Goal: Task Accomplishment & Management: Complete application form

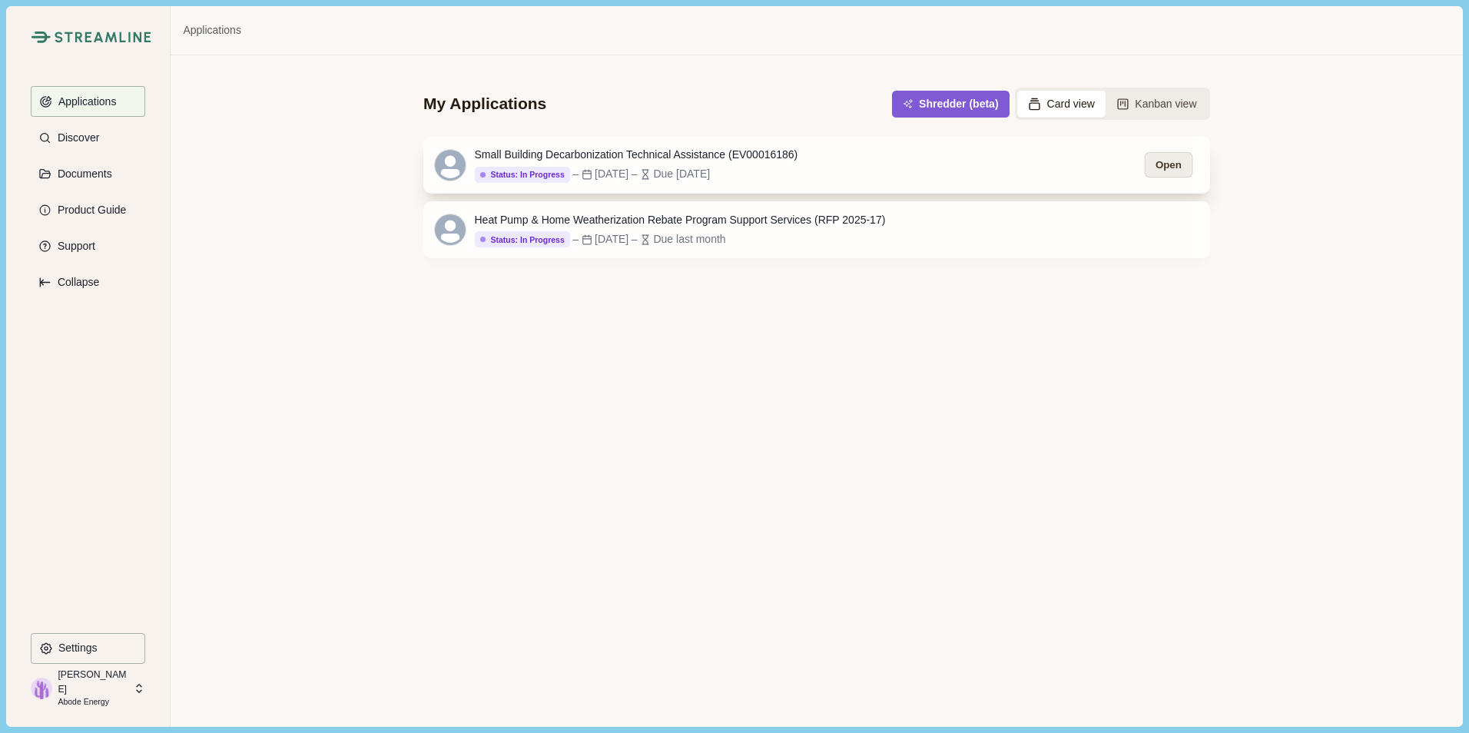
click at [1157, 167] on button "Open" at bounding box center [1169, 164] width 48 height 25
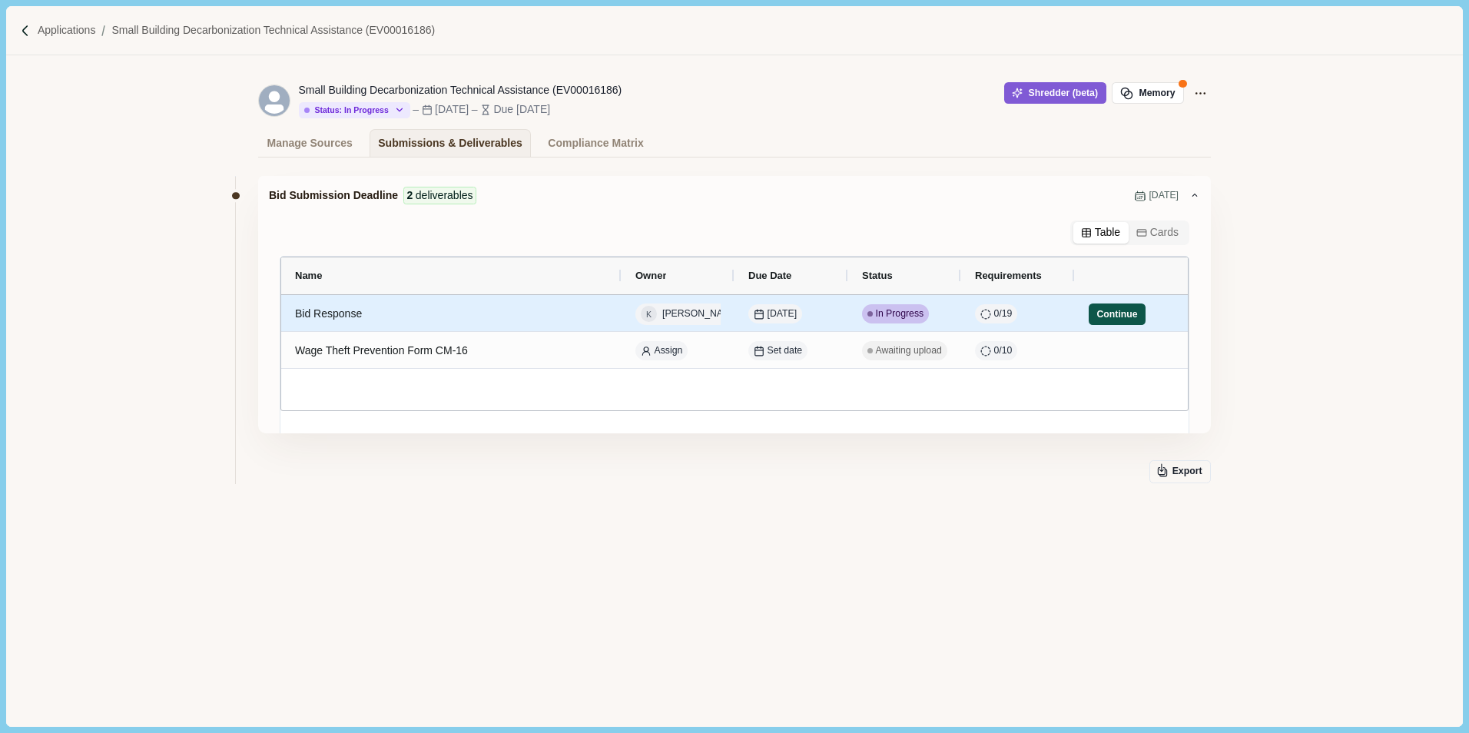
click at [1104, 315] on button "Continue" at bounding box center [1117, 315] width 57 height 22
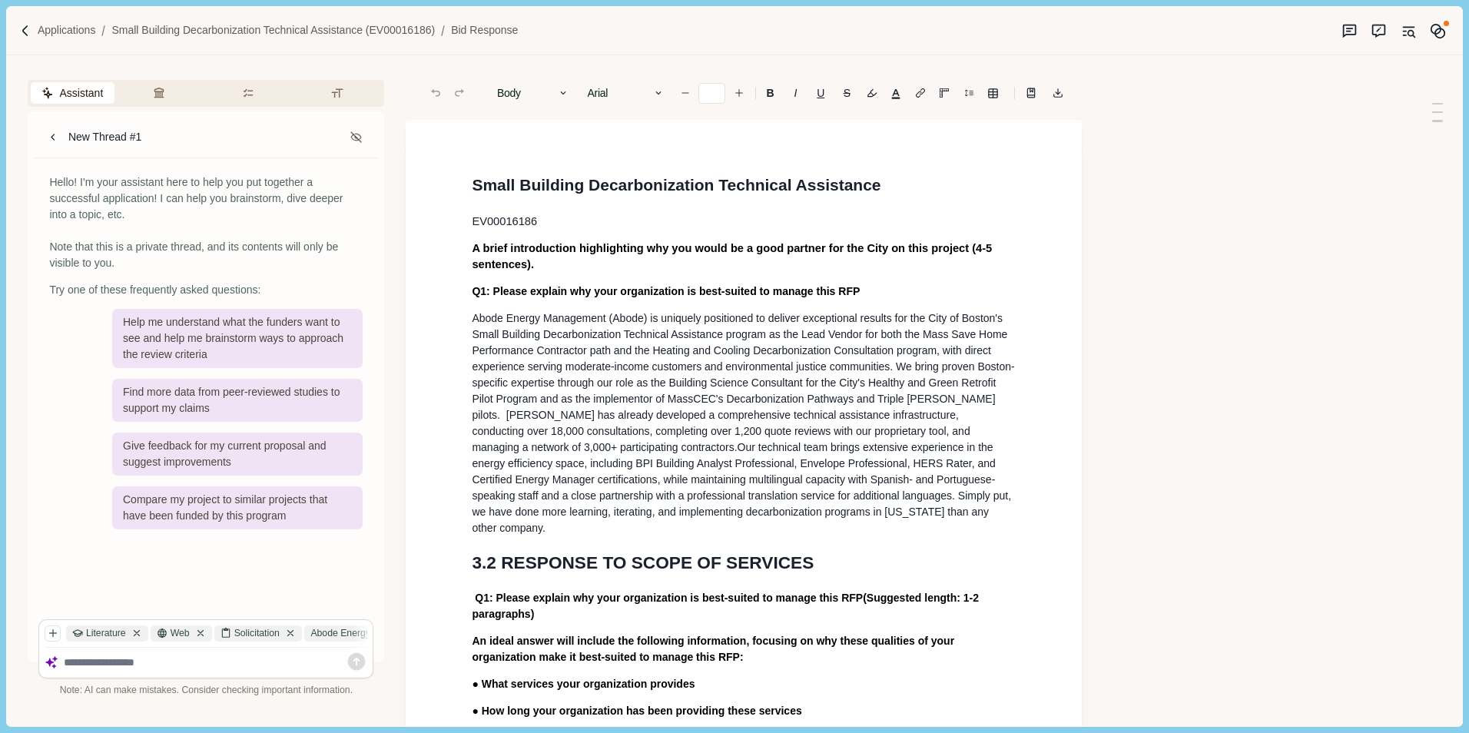
type input "**"
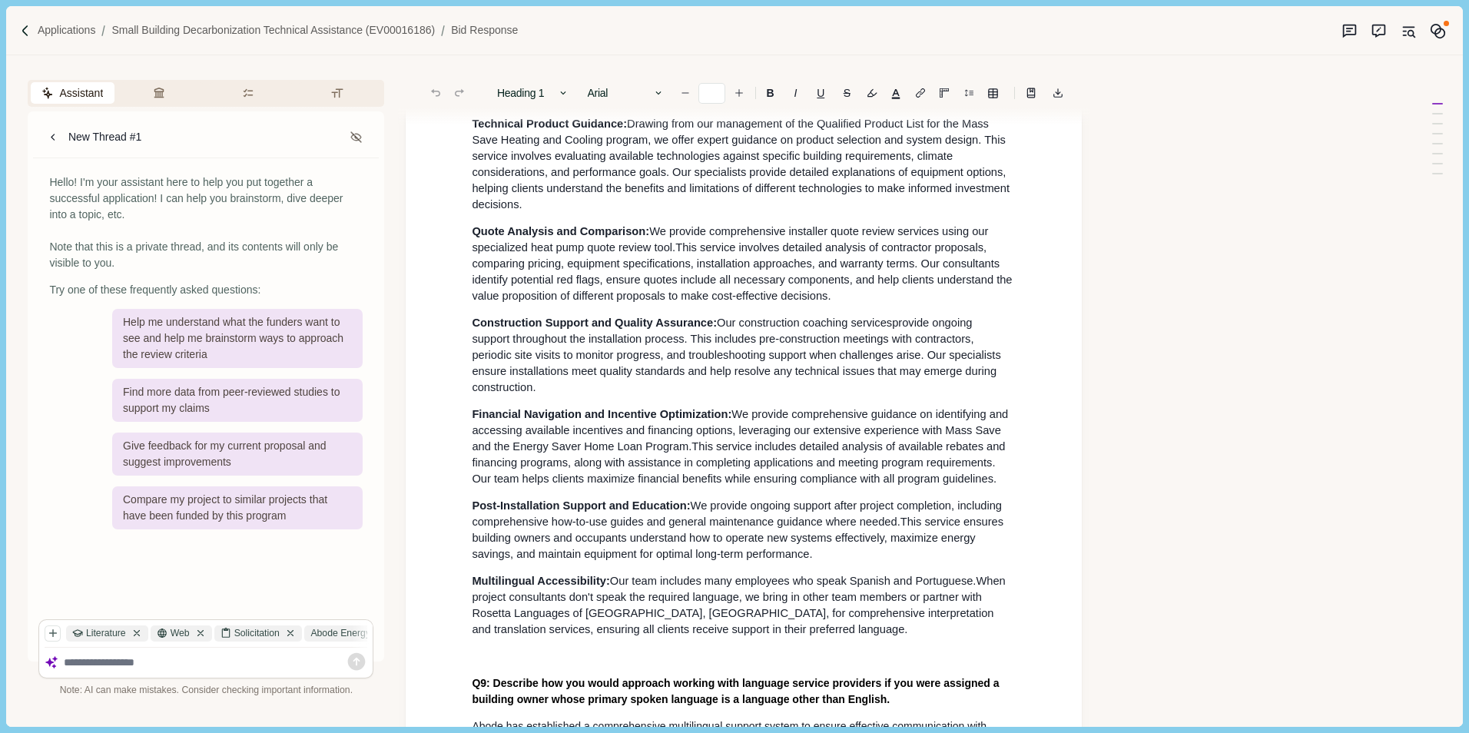
scroll to position [6685, 0]
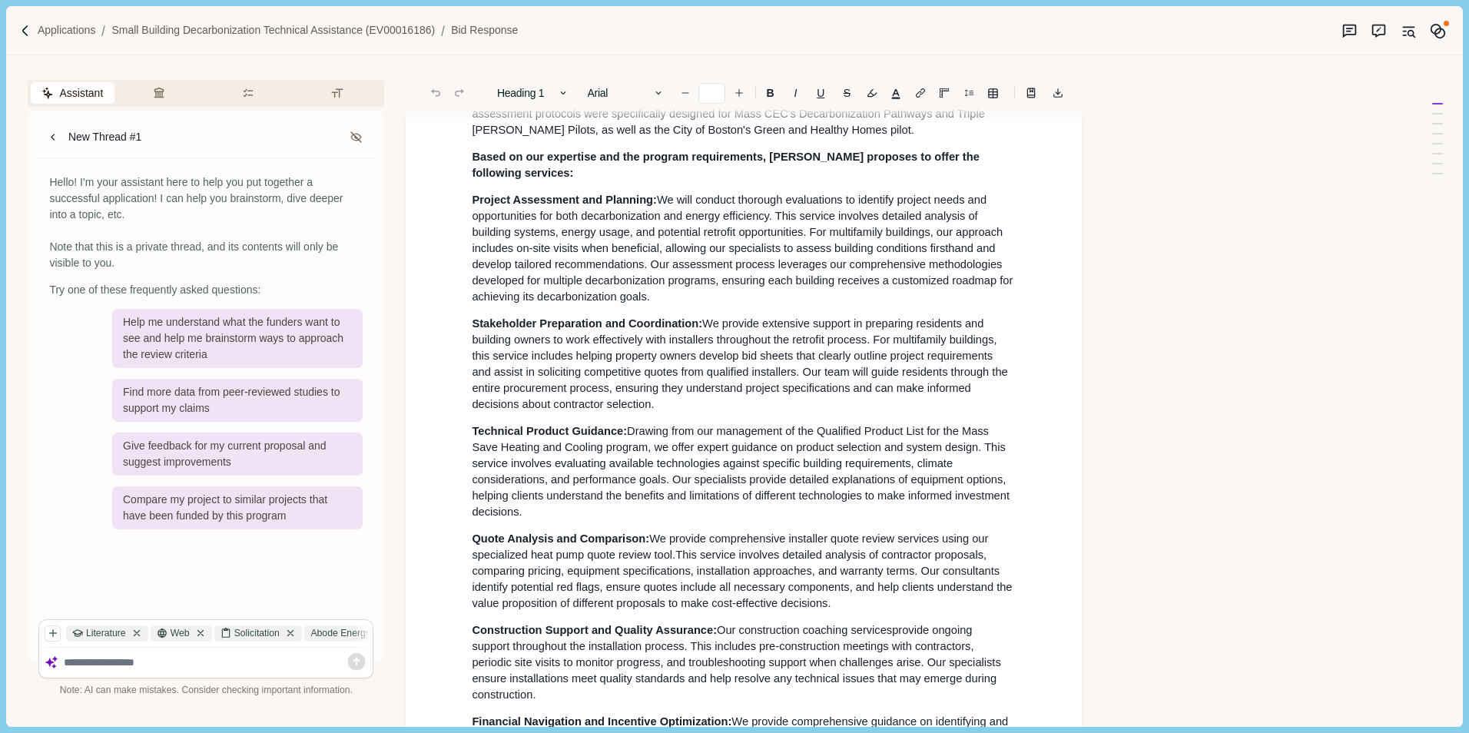
click at [1014, 138] on p "Assessment and Planning Tools: We have built and tested different methodologies…" at bounding box center [744, 98] width 544 height 81
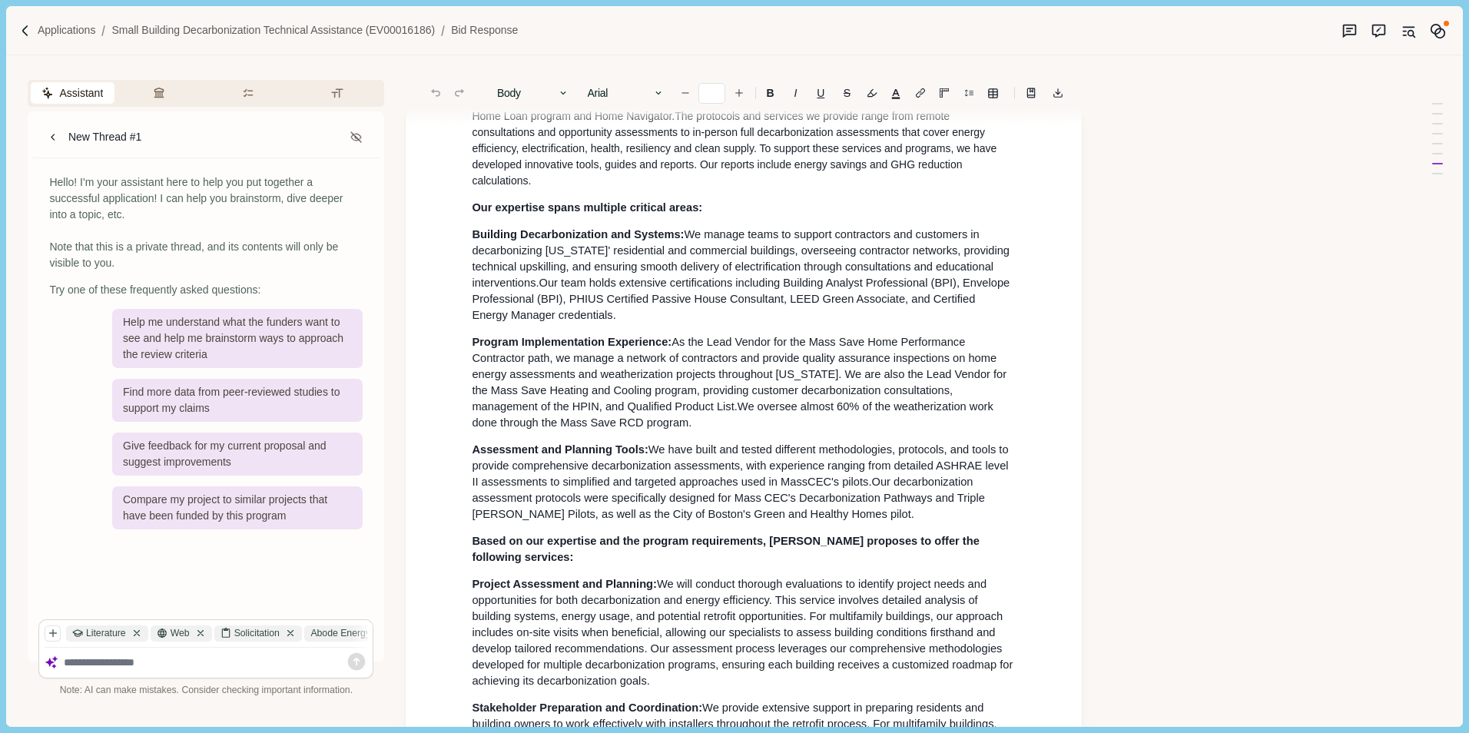
scroll to position [5917, 0]
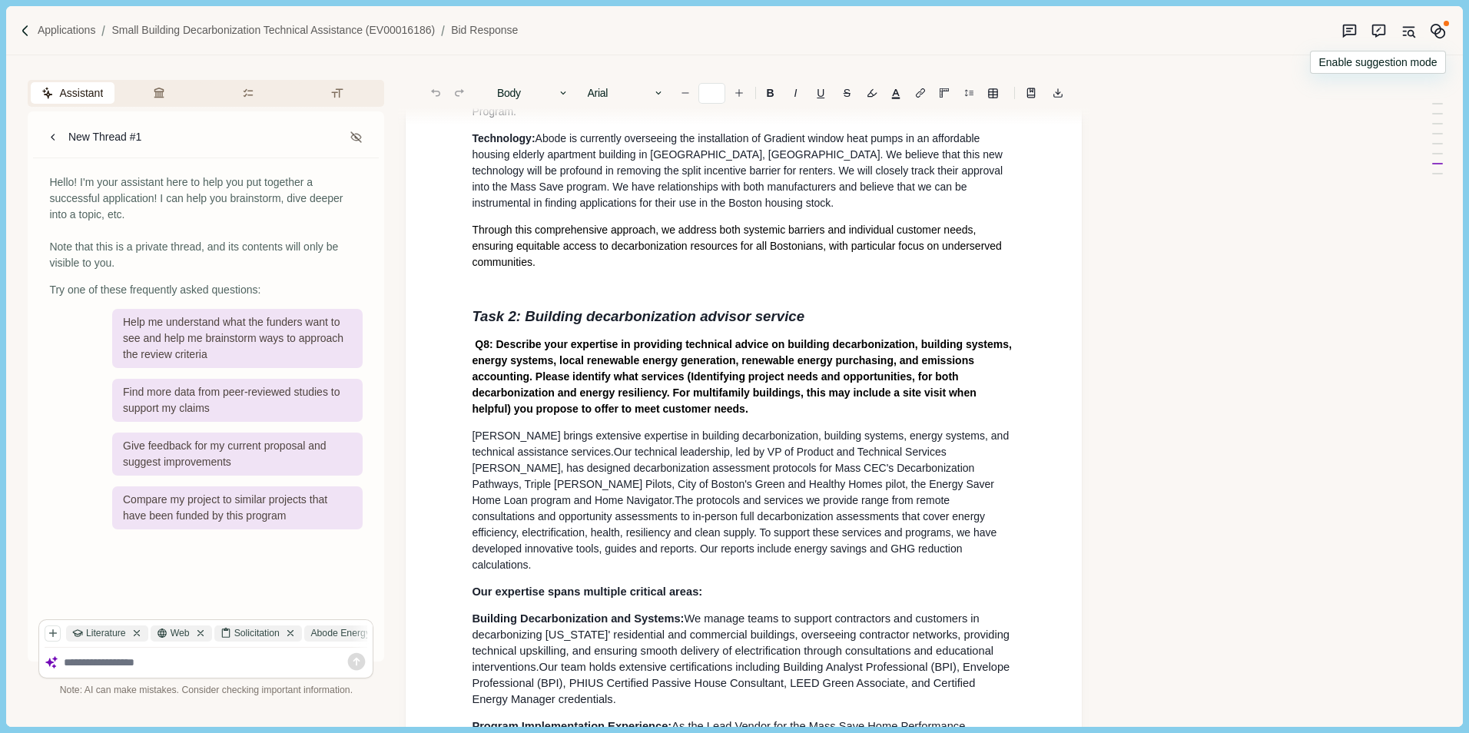
click at [1378, 32] on icon "Suggestion mode" at bounding box center [1379, 31] width 16 height 16
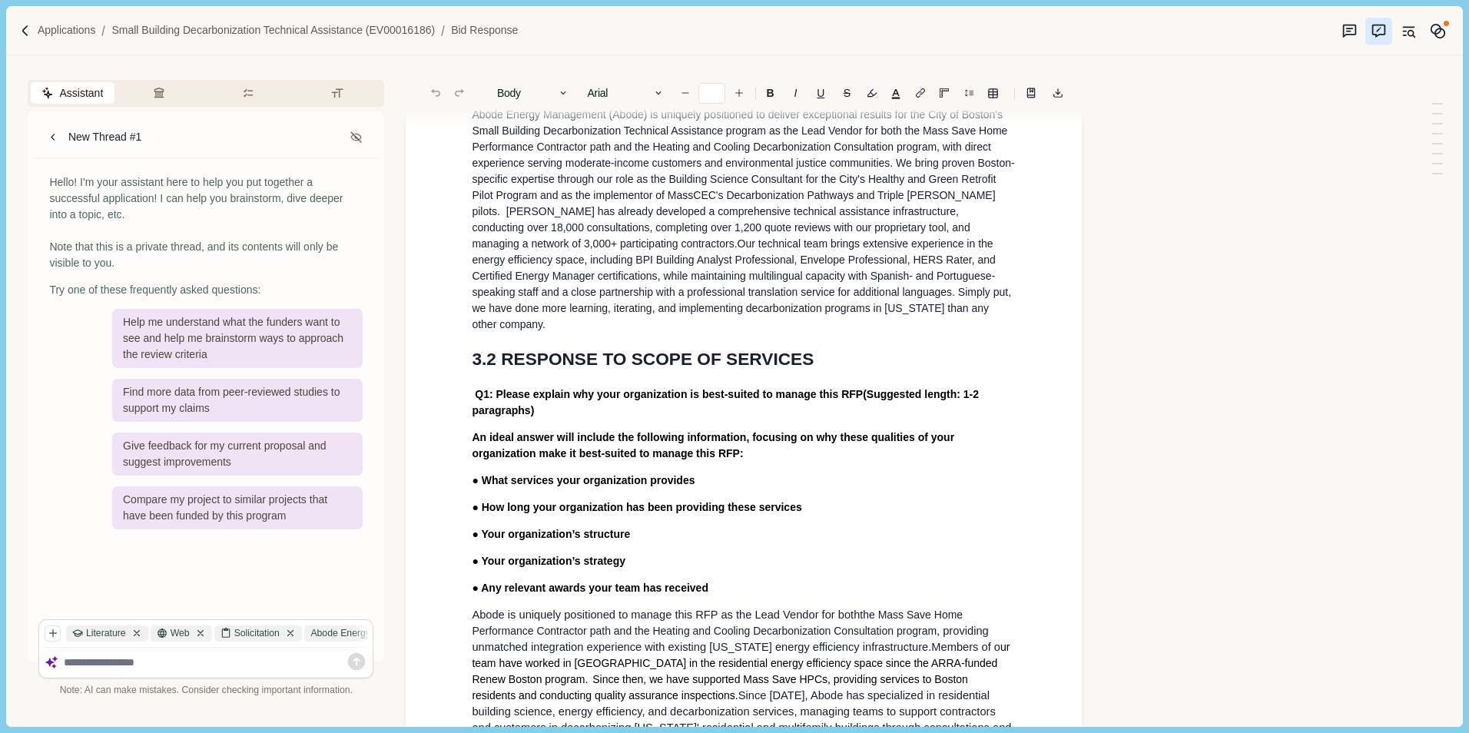
scroll to position [158, 0]
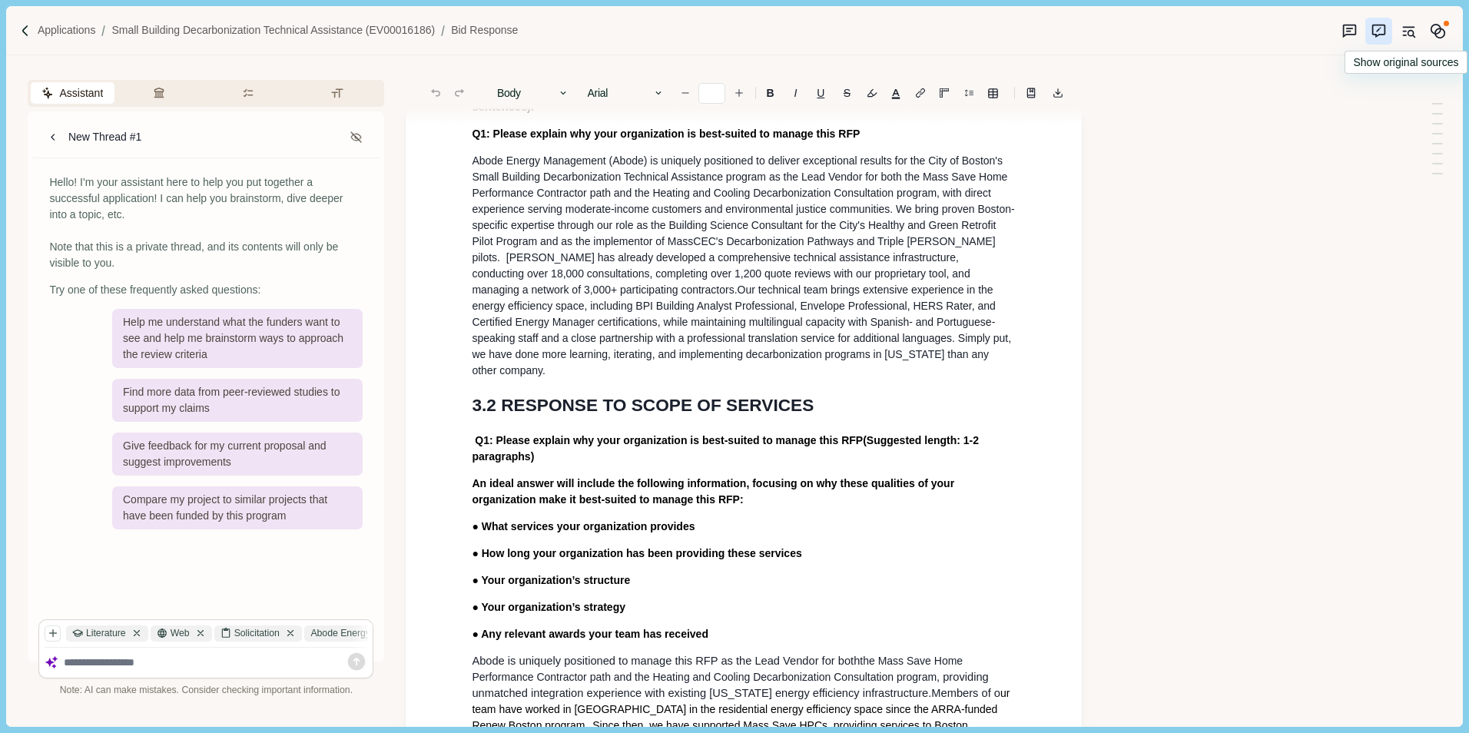
click at [1410, 28] on icon "Original sources" at bounding box center [1409, 31] width 16 height 16
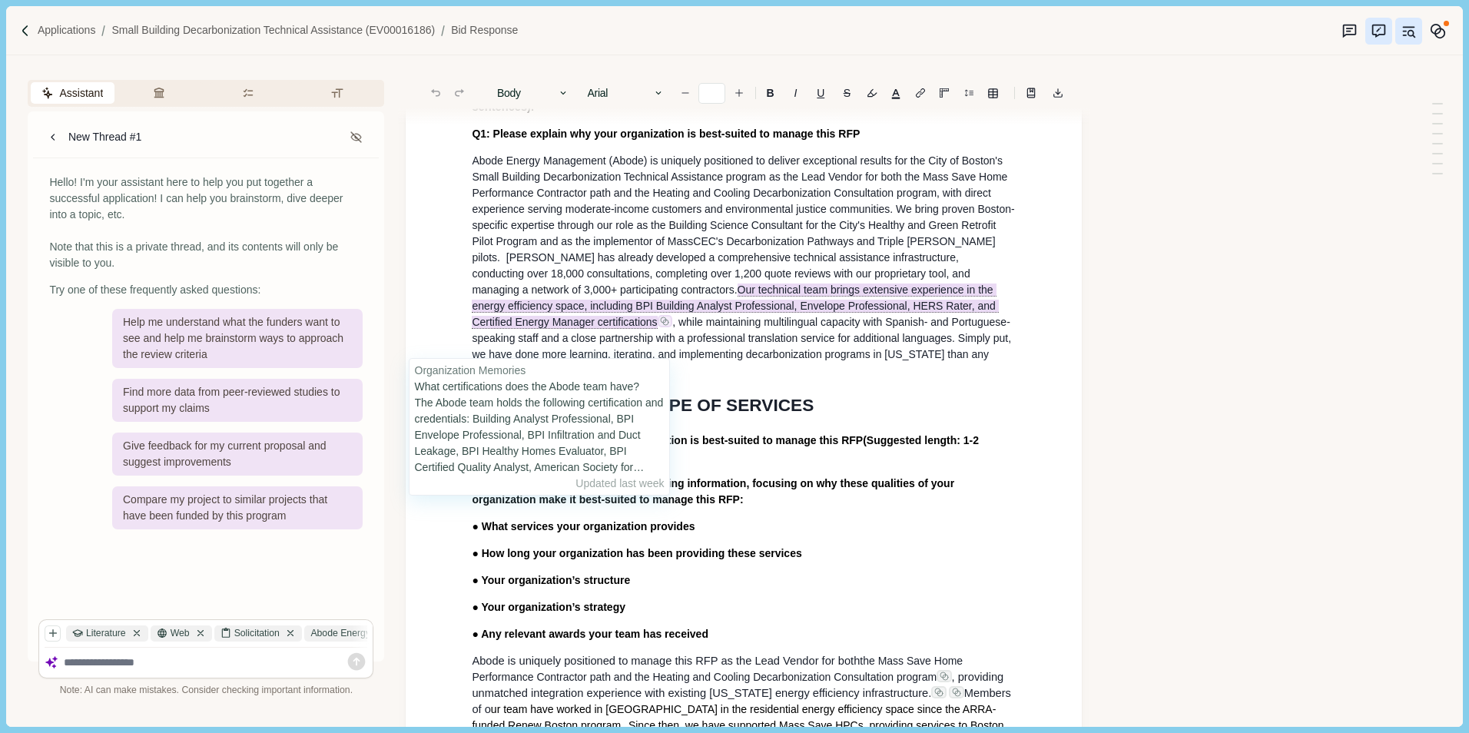
click at [660, 326] on icon at bounding box center [664, 321] width 9 height 9
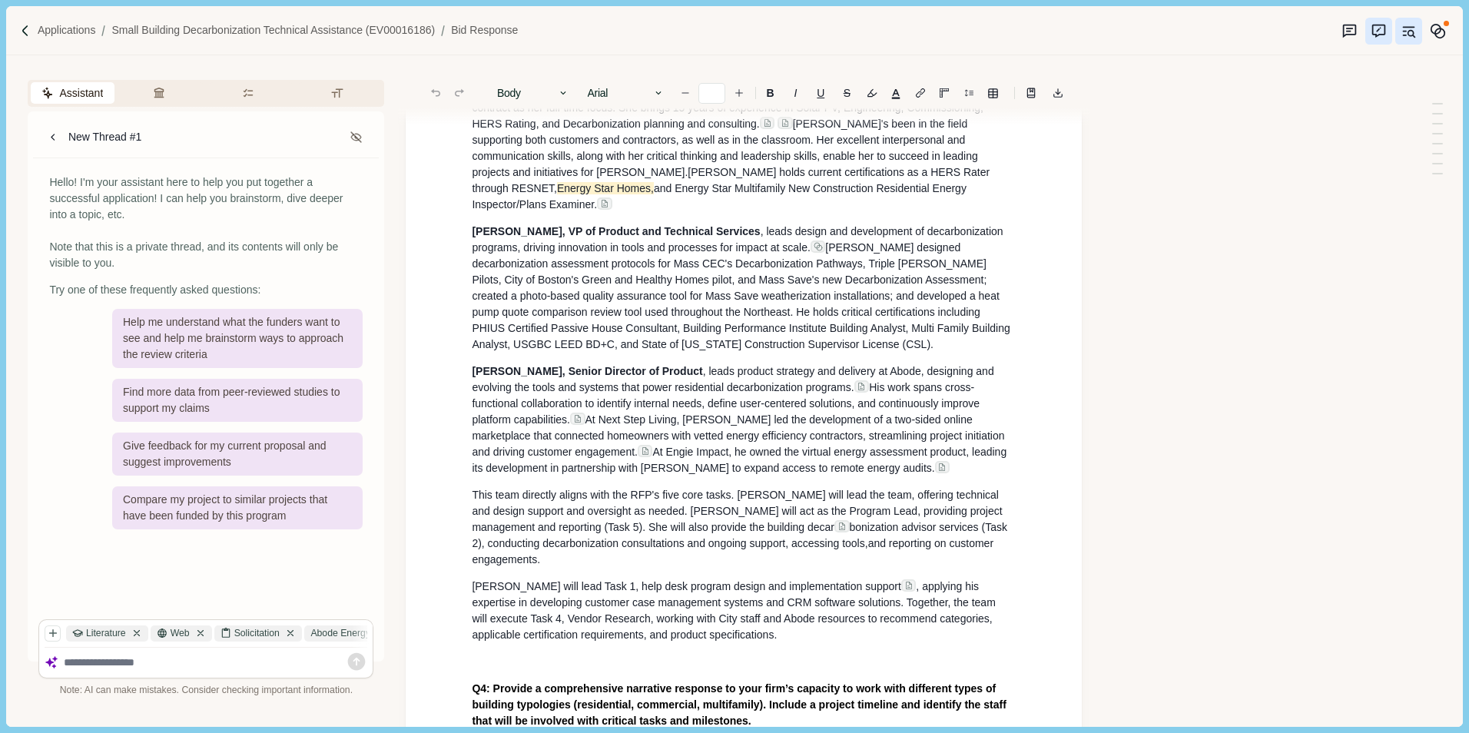
scroll to position [1076, 0]
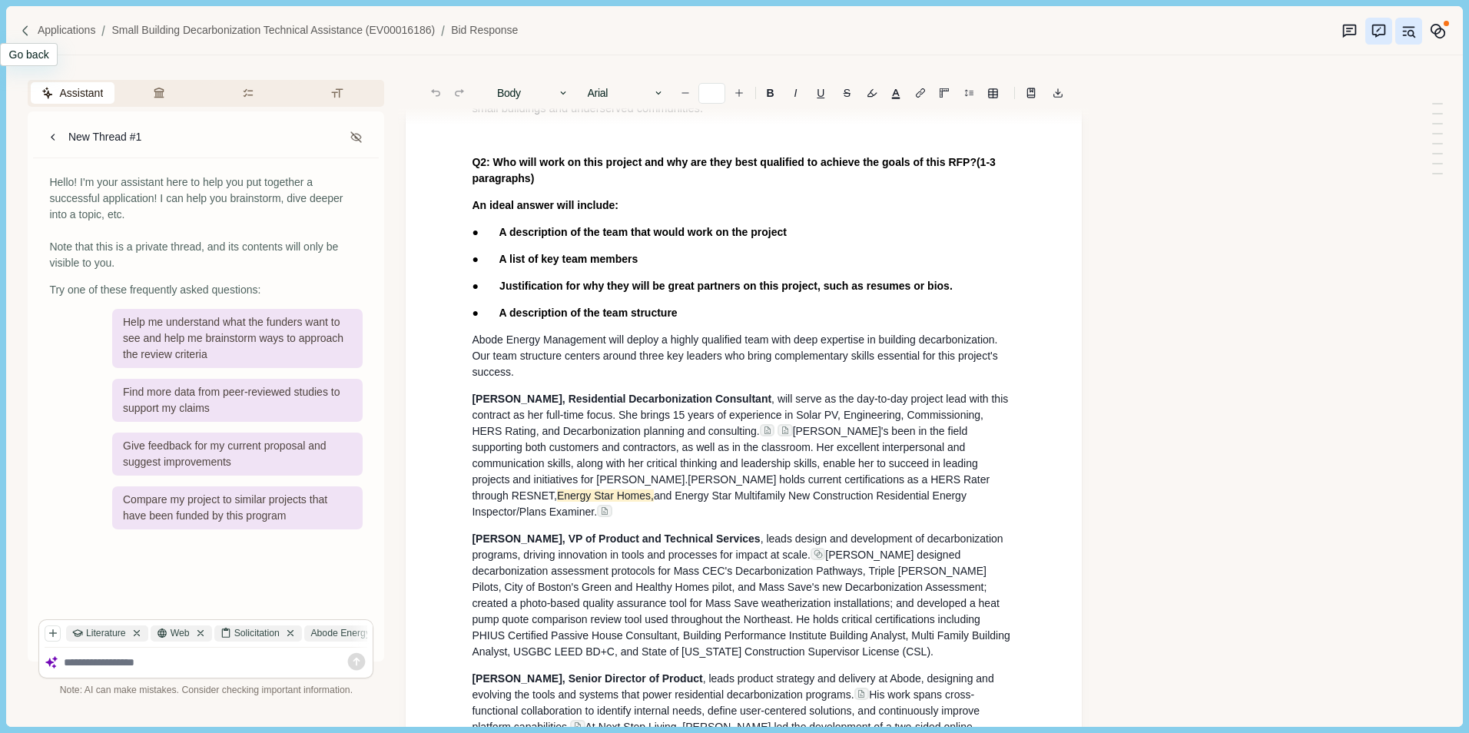
click at [29, 28] on img at bounding box center [25, 31] width 13 height 13
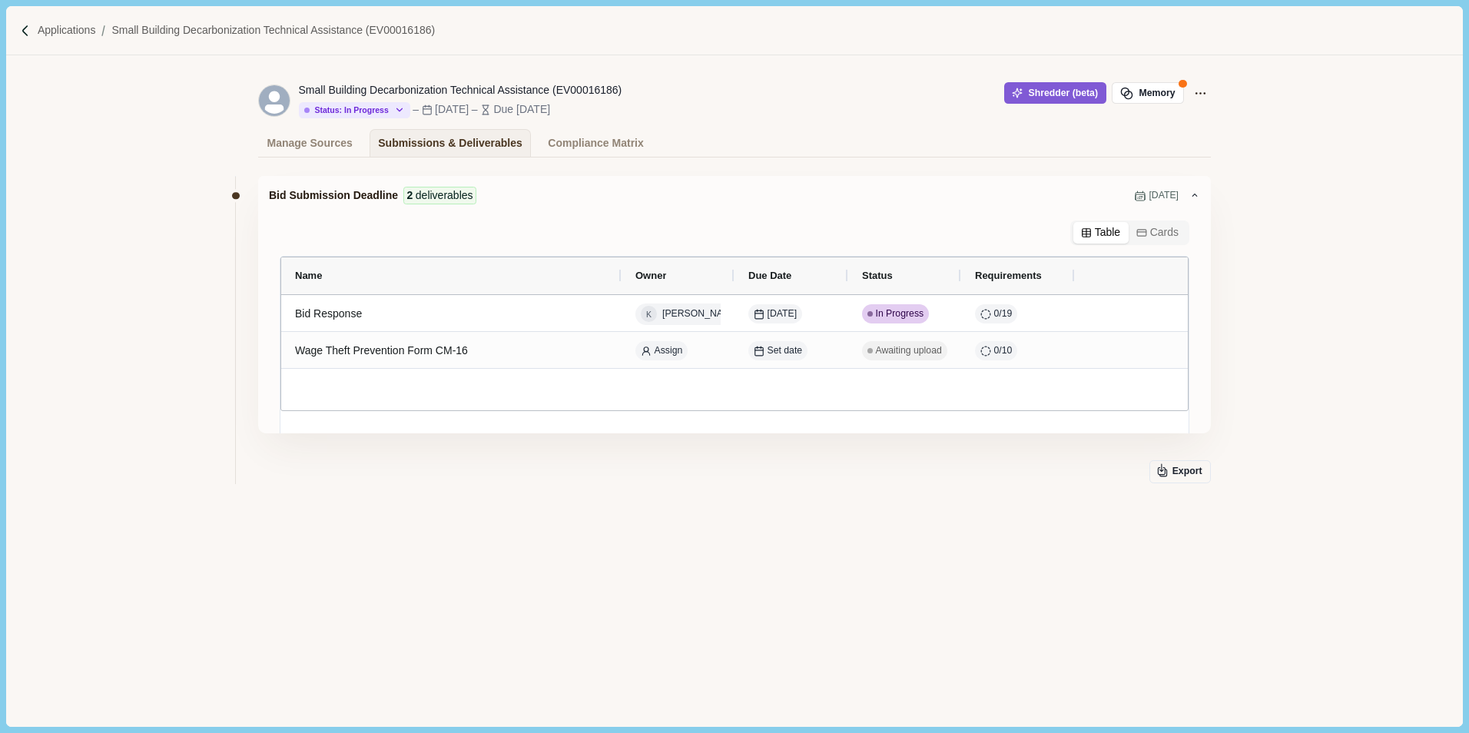
click at [1153, 235] on button "Cards" at bounding box center [1158, 233] width 58 height 22
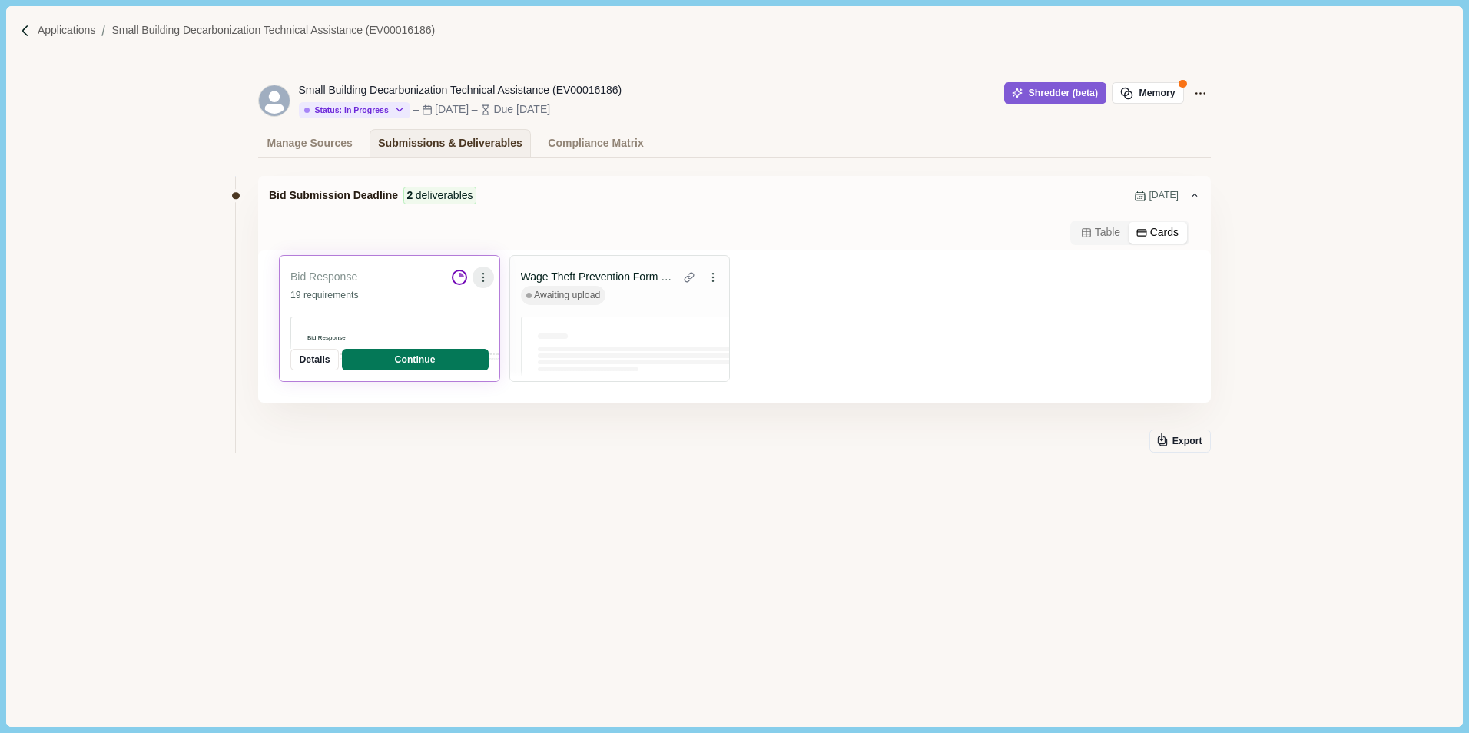
click at [484, 277] on icon at bounding box center [483, 277] width 11 height 11
click at [485, 274] on icon at bounding box center [483, 277] width 11 height 11
click at [327, 361] on button "Details" at bounding box center [314, 360] width 48 height 22
select select "********"
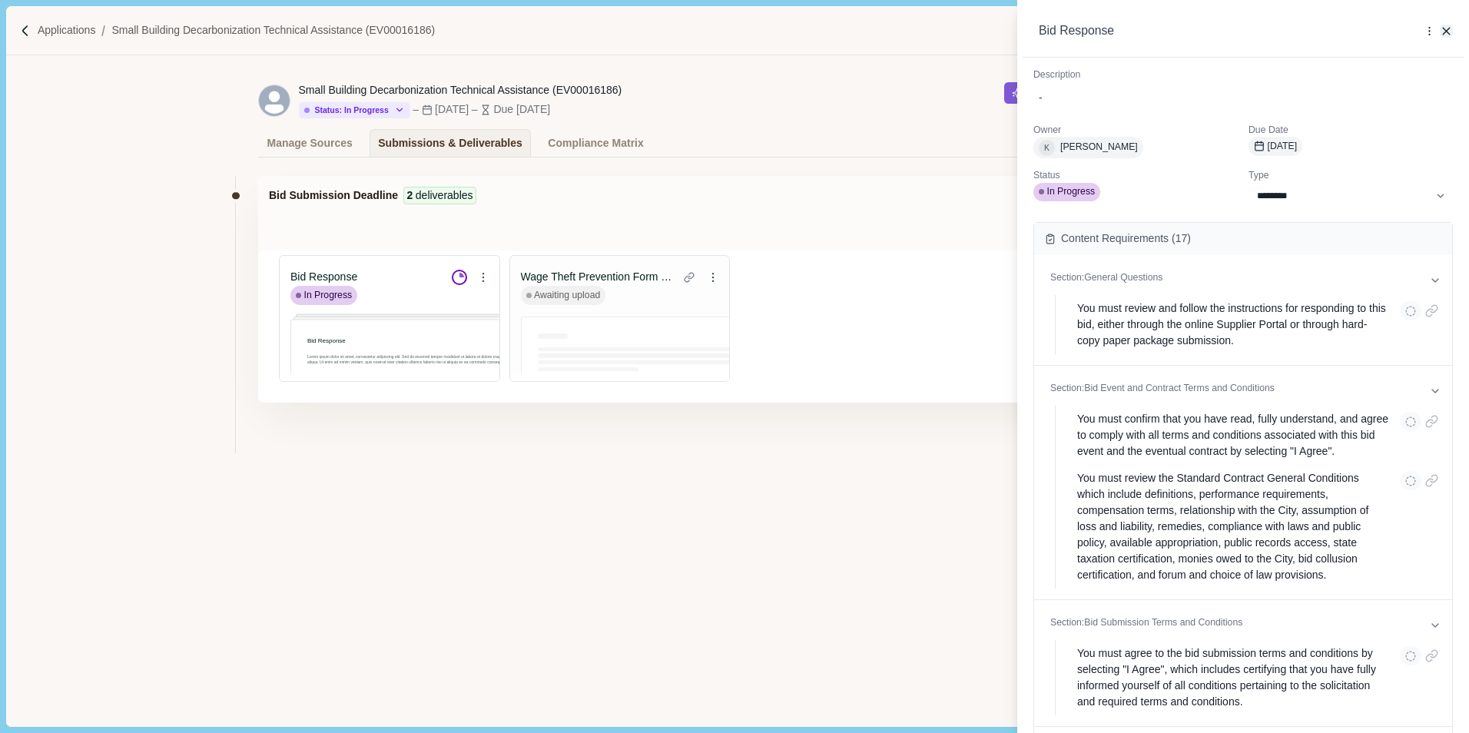
click at [1445, 34] on icon "button" at bounding box center [1447, 32] width 14 height 14
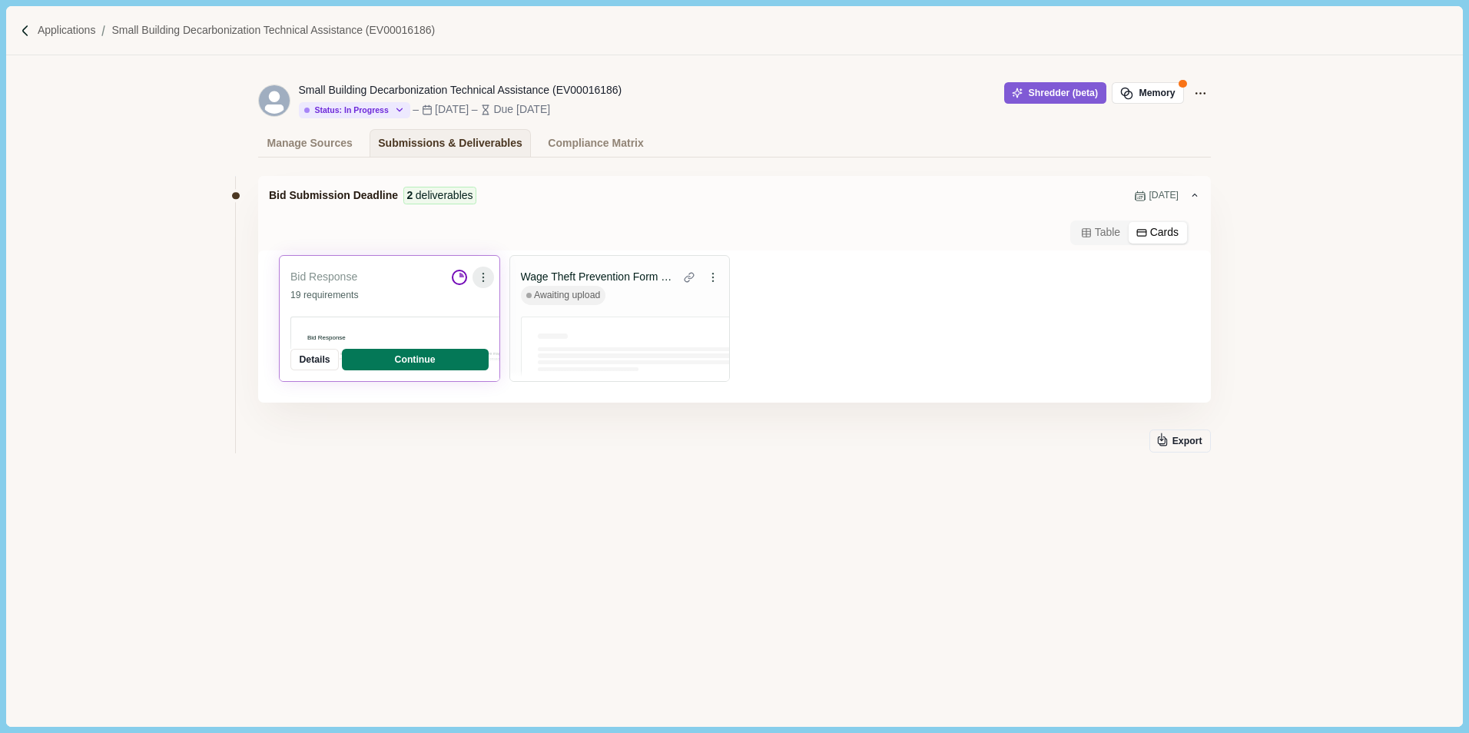
click at [483, 277] on icon at bounding box center [483, 277] width 1 height 1
click at [410, 382] on button "Select existing file" at bounding box center [430, 381] width 128 height 25
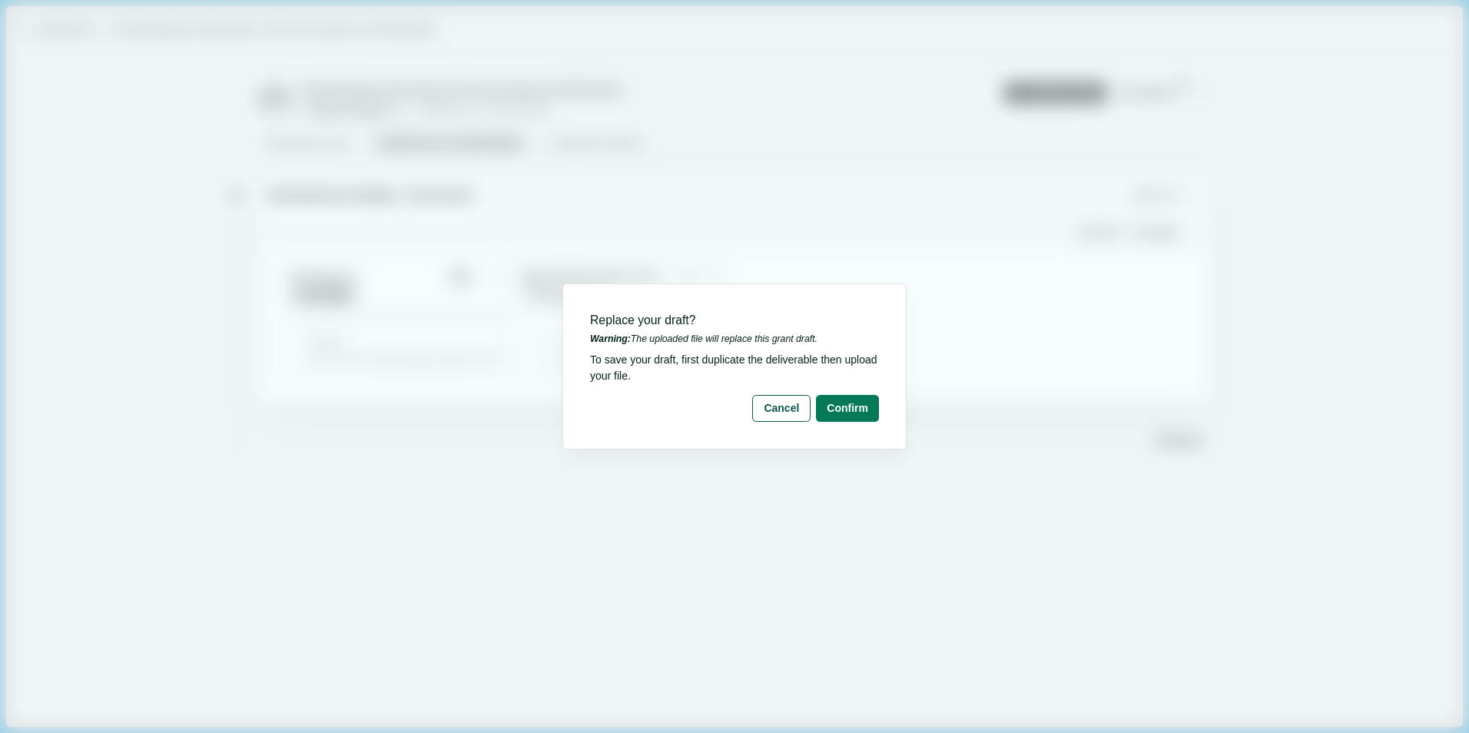
click at [420, 384] on div "Replace your draft? Warning: The uploaded file will replace this grant draft. T…" at bounding box center [734, 366] width 1469 height 733
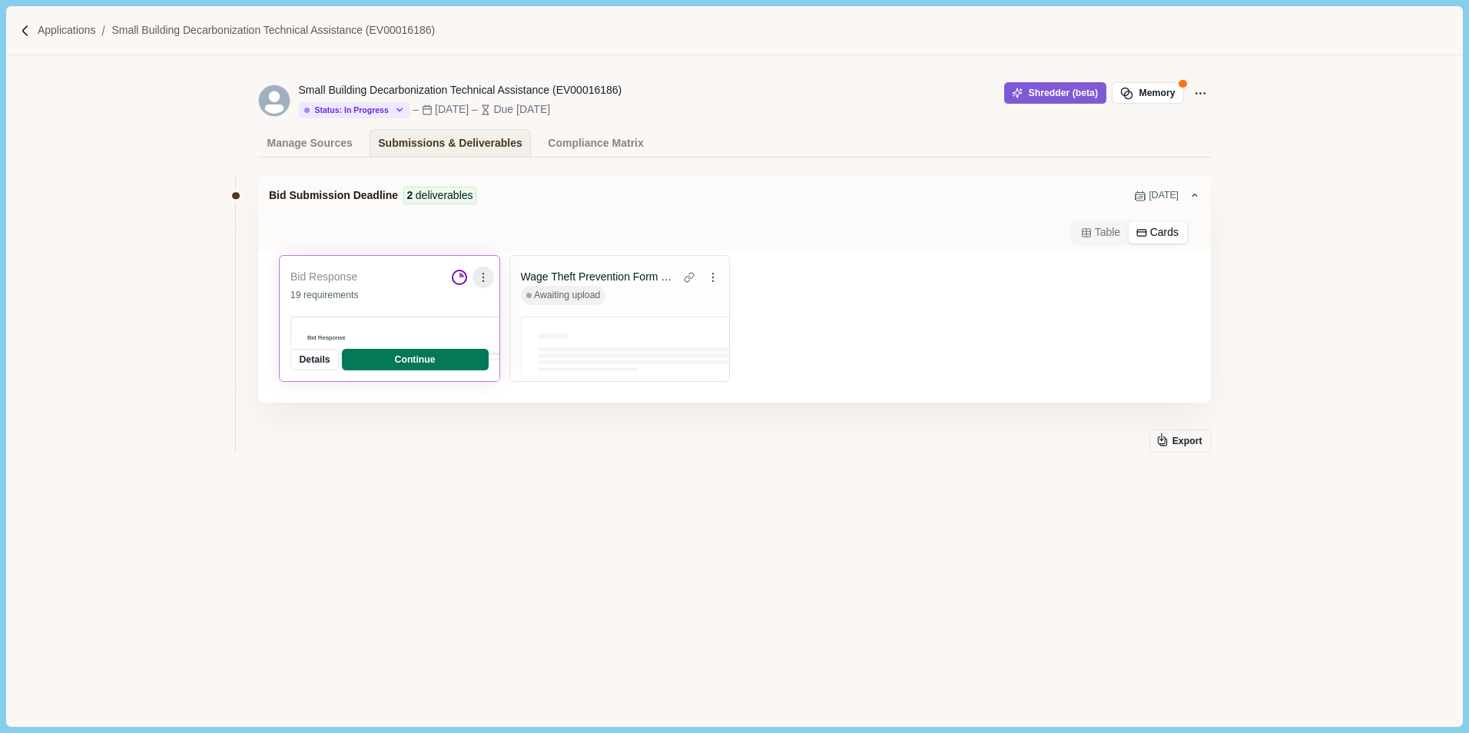
click at [484, 278] on icon at bounding box center [483, 277] width 11 height 11
click at [418, 380] on button "Select existing file" at bounding box center [430, 381] width 128 height 25
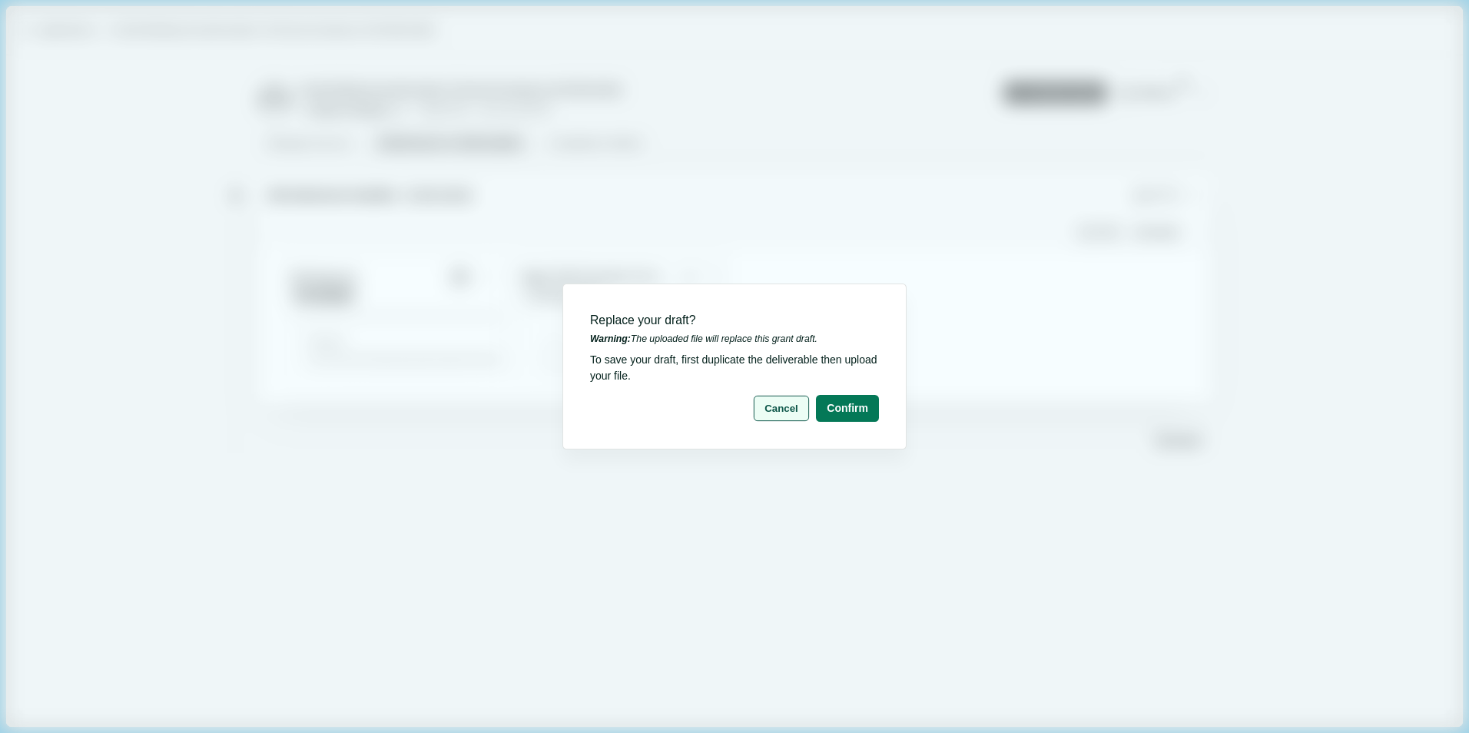
click at [775, 410] on button "Cancel" at bounding box center [781, 408] width 55 height 25
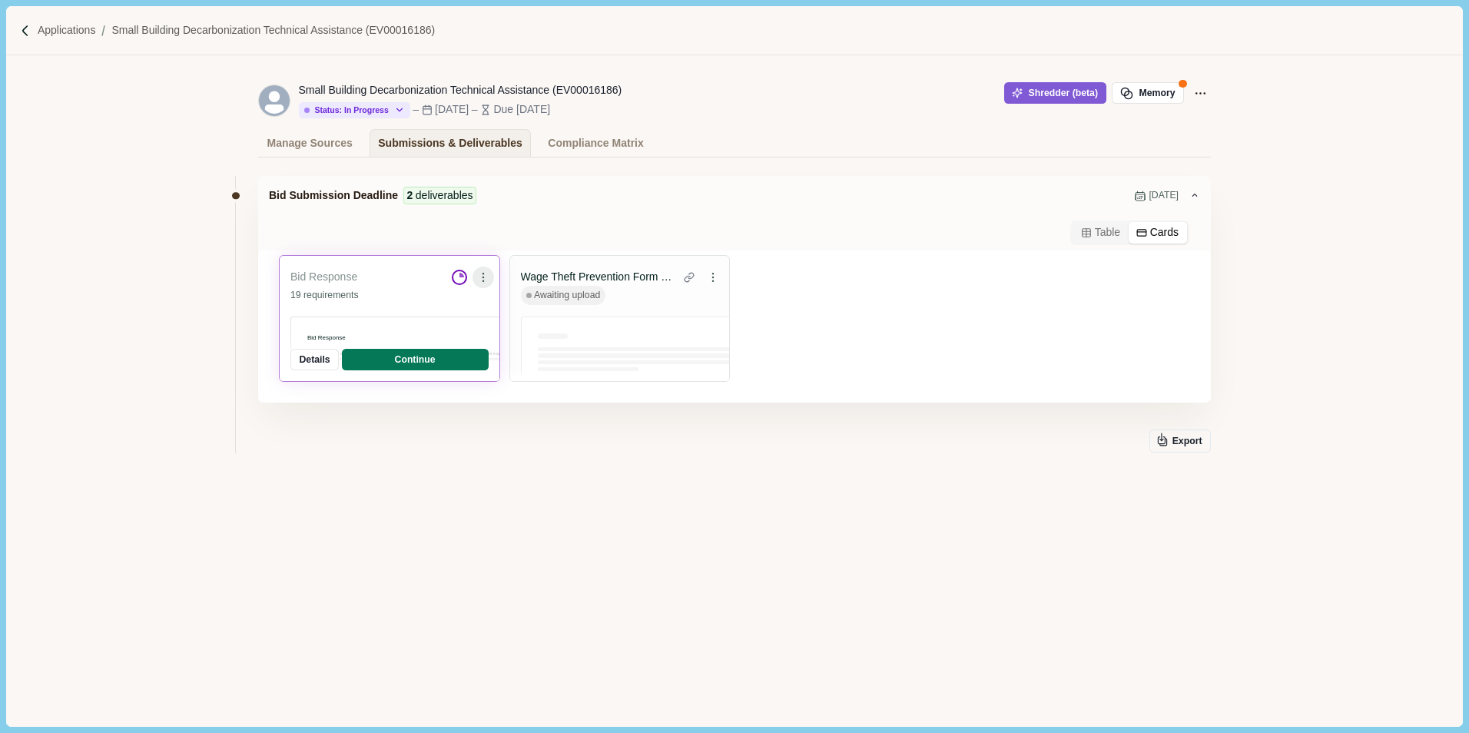
click at [487, 279] on icon at bounding box center [483, 277] width 11 height 11
click at [482, 301] on icon "Close" at bounding box center [479, 303] width 7 height 7
click at [454, 357] on button "Continue" at bounding box center [415, 360] width 147 height 22
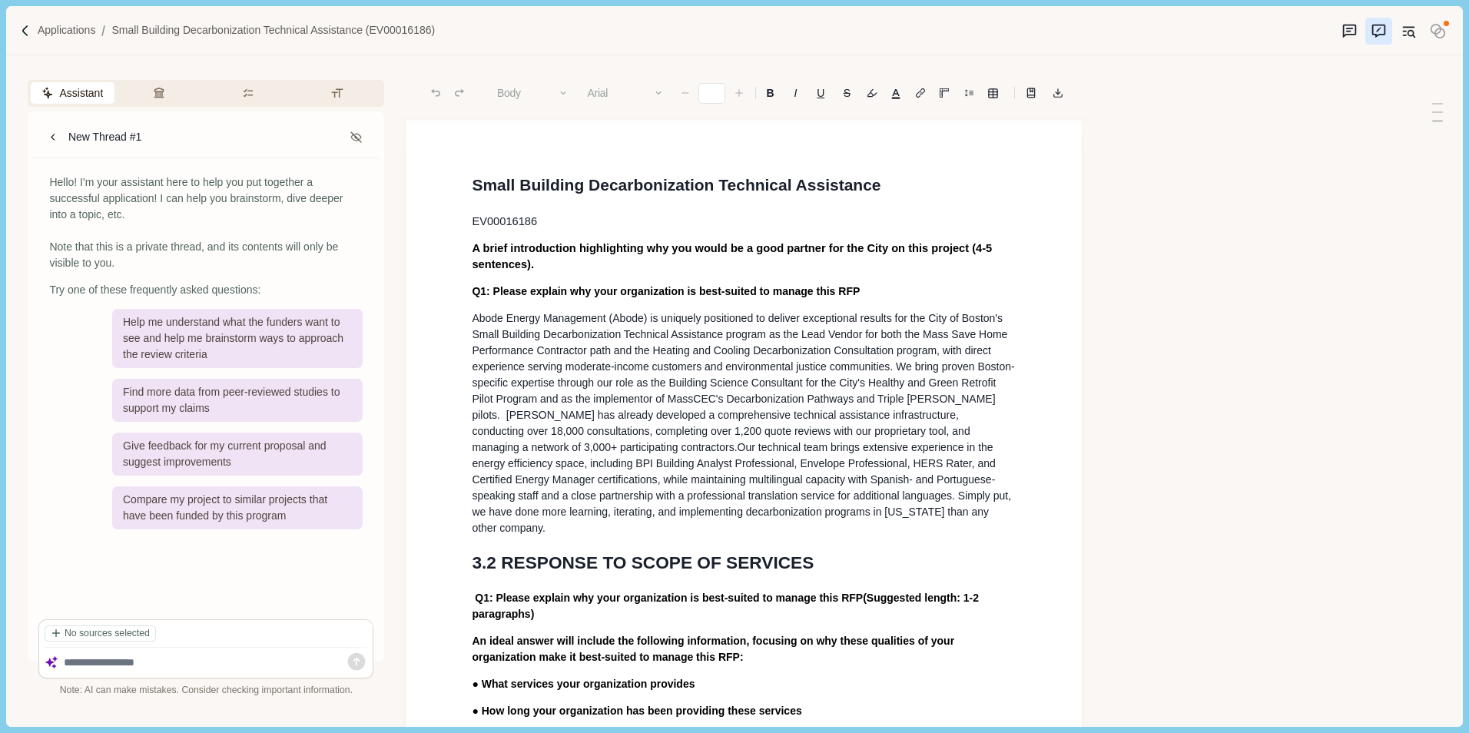
type input "**"
click at [1276, 468] on div "Assistant Review Criteria Requirements Formatting New Thread #1 Hello! I'm your…" at bounding box center [708, 390] width 1405 height 671
